Goal: Information Seeking & Learning: Learn about a topic

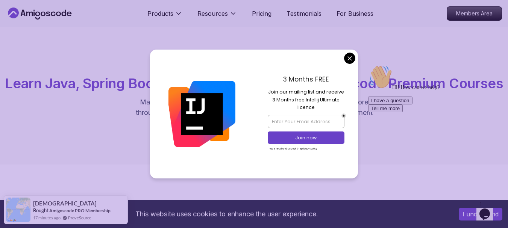
scroll to position [5, 0]
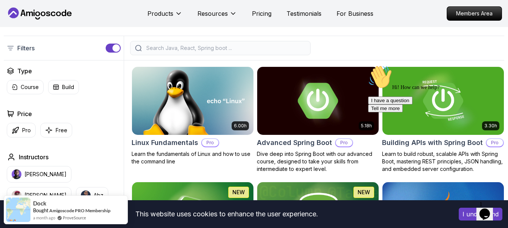
scroll to position [180, 0]
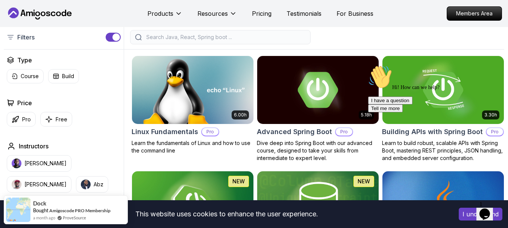
click at [235, 41] on input "search" at bounding box center [225, 37] width 161 height 8
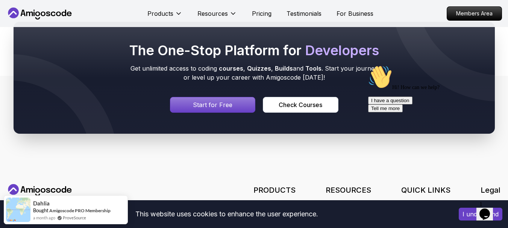
scroll to position [589, 0]
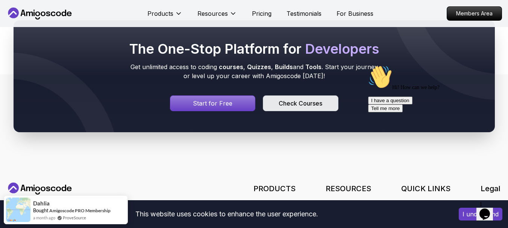
type input "micro"
click at [285, 108] on div "Check Courses" at bounding box center [300, 103] width 44 height 9
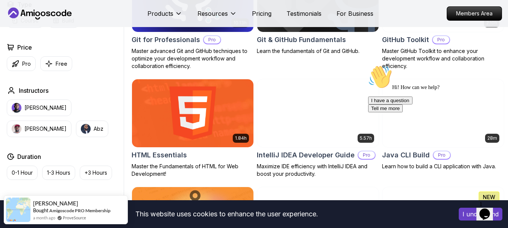
scroll to position [869, 0]
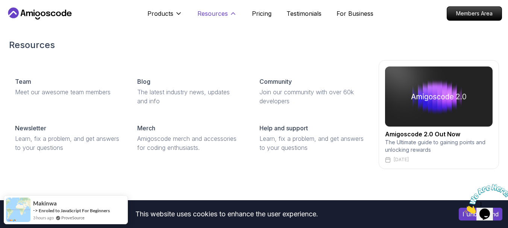
click at [228, 12] on button "Resources" at bounding box center [216, 16] width 39 height 15
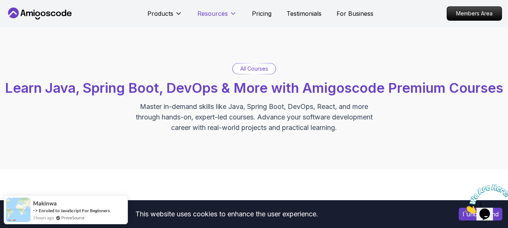
click at [228, 12] on button "Resources" at bounding box center [216, 16] width 39 height 15
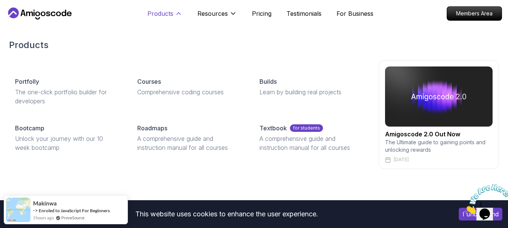
click at [177, 13] on icon at bounding box center [179, 14] width 8 height 8
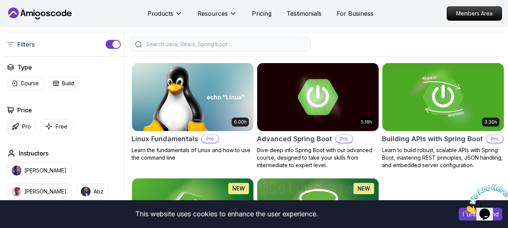
scroll to position [175, 0]
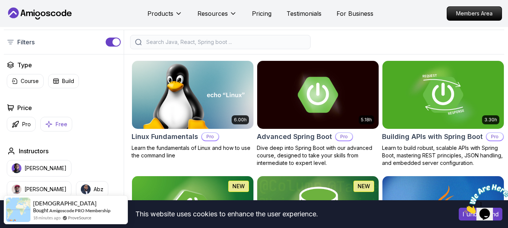
click at [54, 132] on button "Free" at bounding box center [56, 124] width 32 height 15
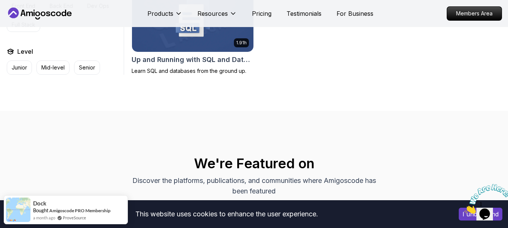
scroll to position [586, 0]
